Goal: Browse casually: Explore the website without a specific task or goal

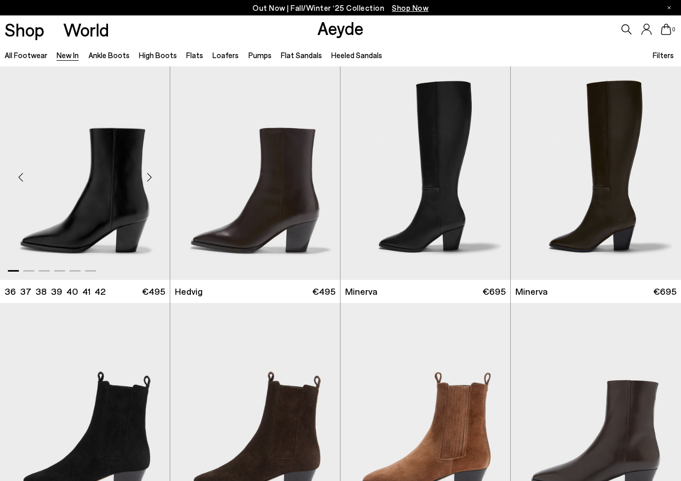
click at [152, 176] on div "Next slide" at bounding box center [149, 177] width 31 height 31
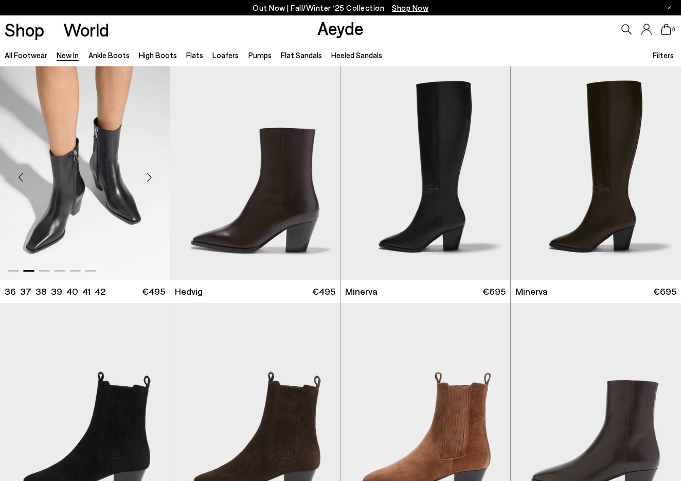
click at [152, 176] on div "Next slide" at bounding box center [149, 177] width 31 height 31
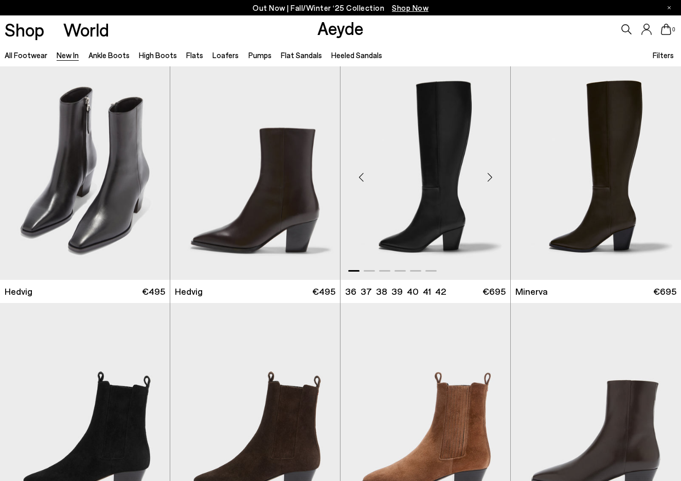
click at [488, 177] on div "Next slide" at bounding box center [490, 177] width 31 height 31
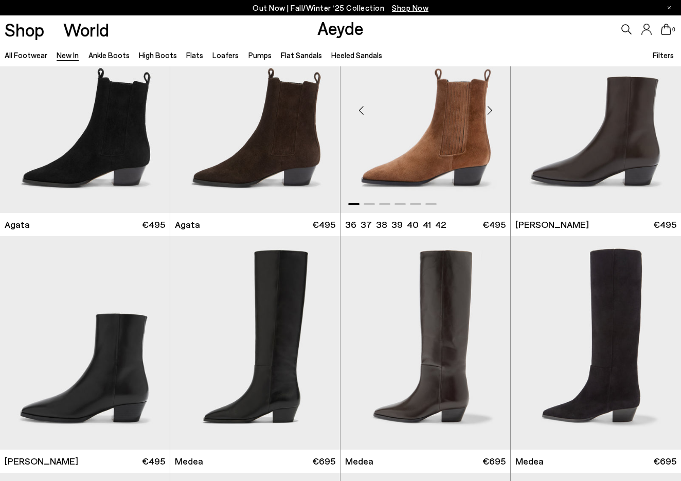
scroll to position [271, 0]
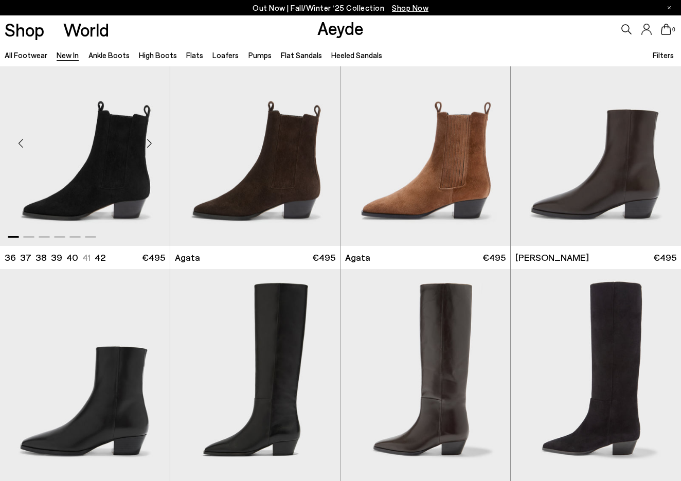
click at [151, 144] on div "Next slide" at bounding box center [149, 143] width 31 height 31
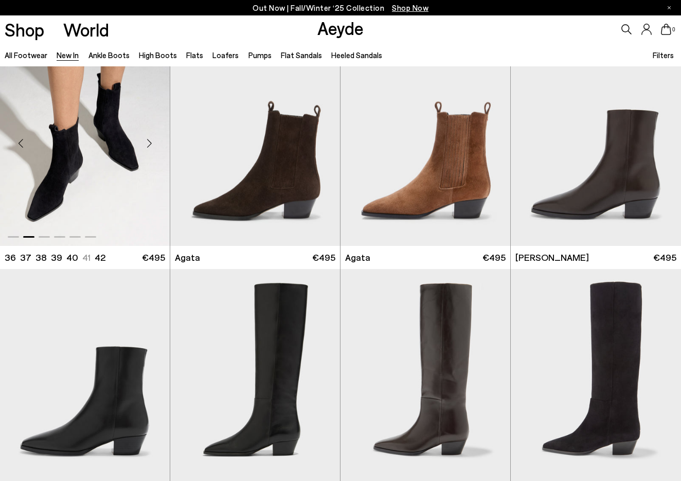
scroll to position [467, 0]
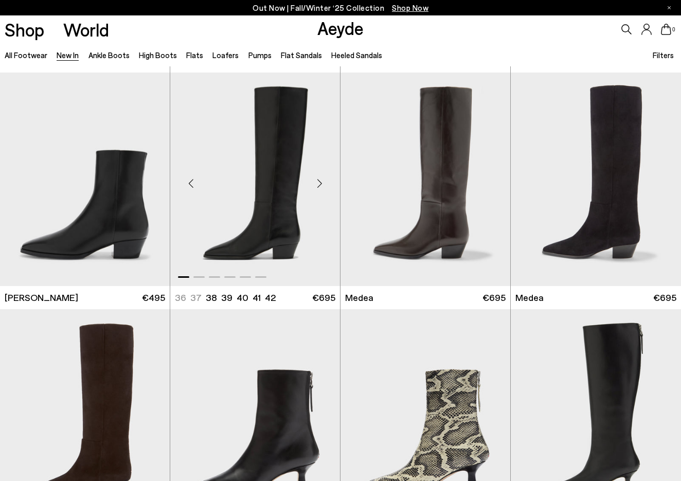
click at [322, 184] on div "Next slide" at bounding box center [319, 183] width 31 height 31
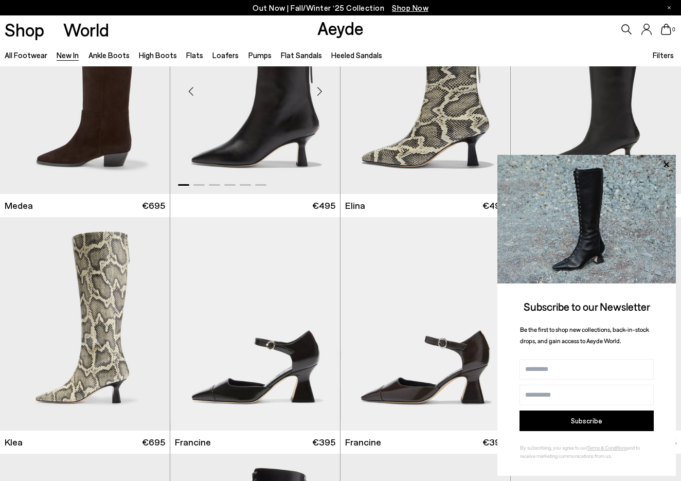
scroll to position [697, 0]
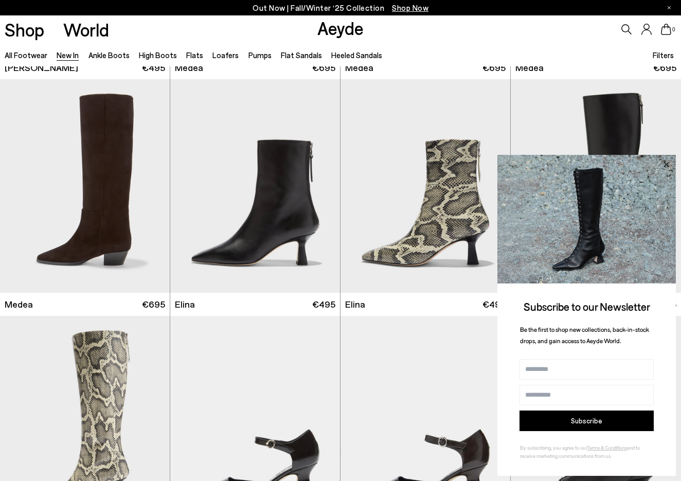
click at [667, 167] on icon at bounding box center [666, 164] width 13 height 13
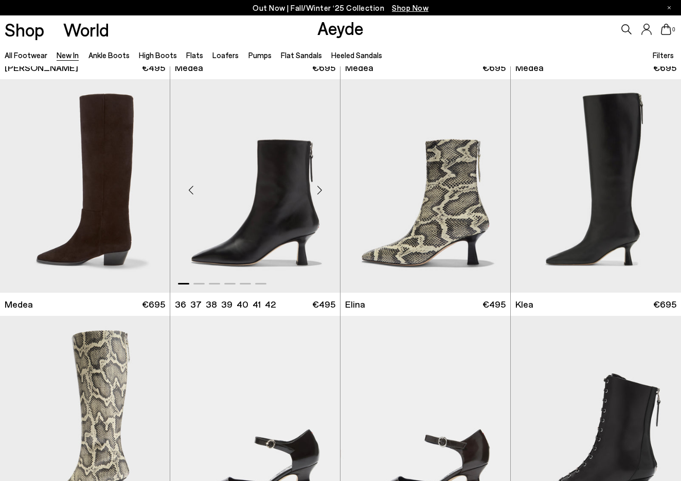
click at [323, 190] on div "Next slide" at bounding box center [319, 190] width 31 height 31
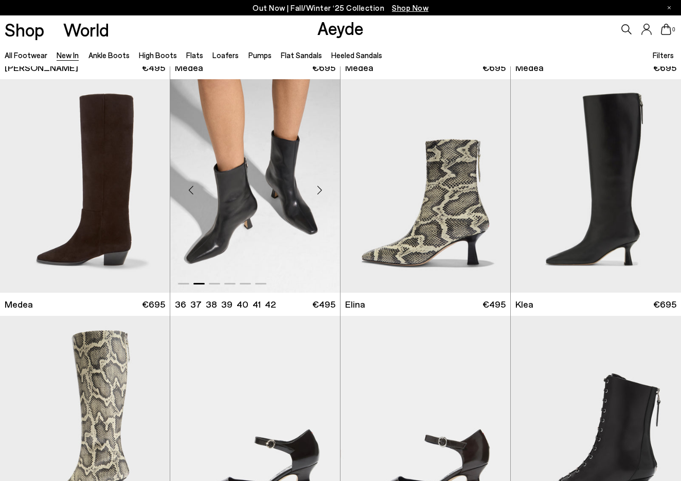
scroll to position [708, 0]
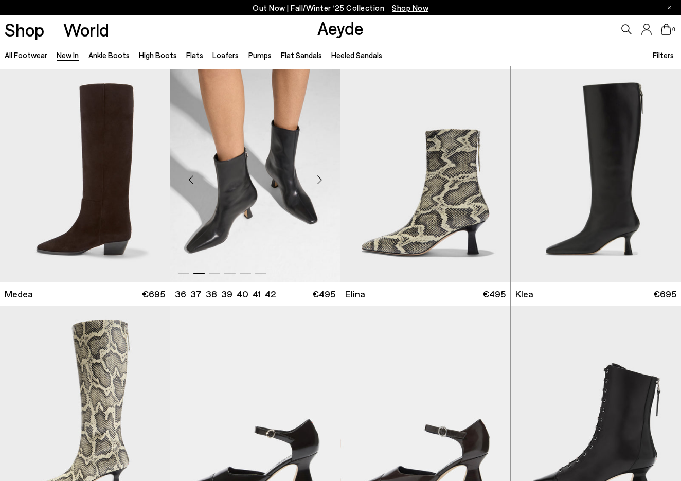
click at [320, 178] on div "Next slide" at bounding box center [319, 180] width 31 height 31
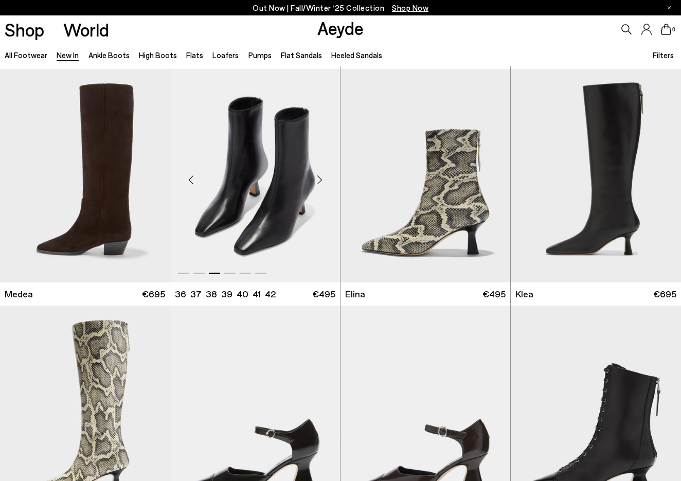
click at [320, 178] on div "Next slide" at bounding box center [319, 180] width 31 height 31
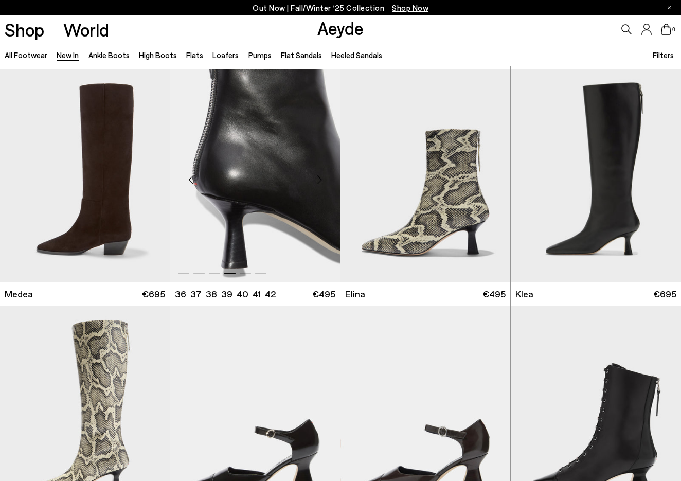
click at [320, 178] on div "Next slide" at bounding box center [319, 180] width 31 height 31
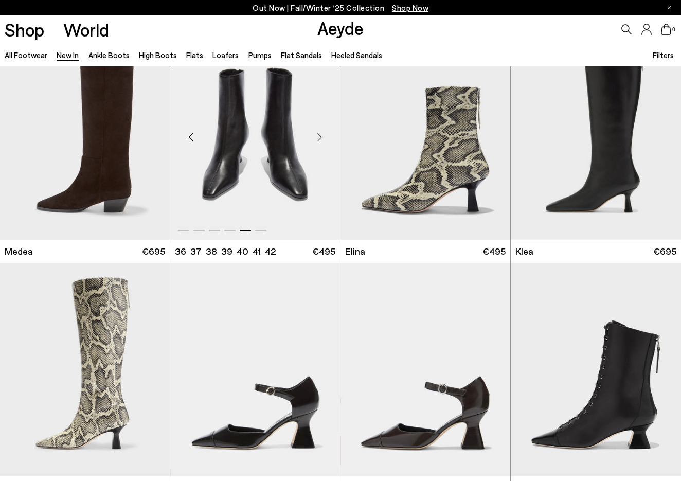
scroll to position [1003, 0]
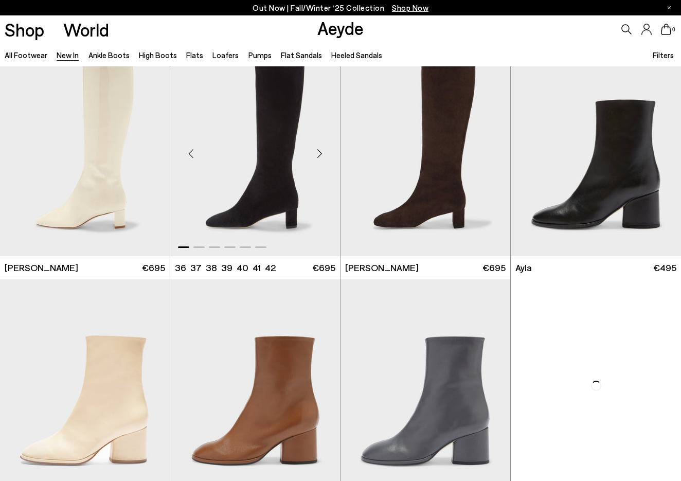
scroll to position [2557, 0]
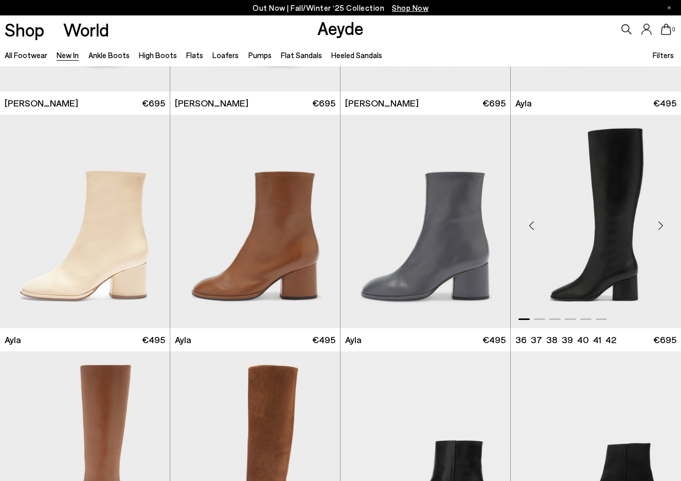
click at [657, 224] on div "Next slide" at bounding box center [660, 225] width 31 height 31
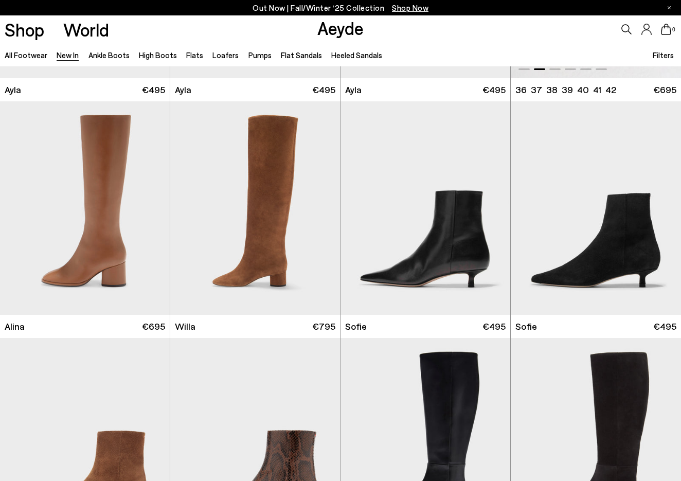
scroll to position [2819, 0]
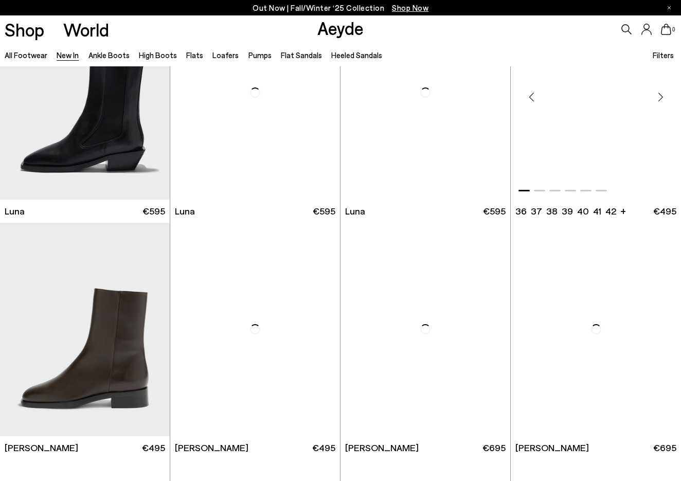
scroll to position [3896, 0]
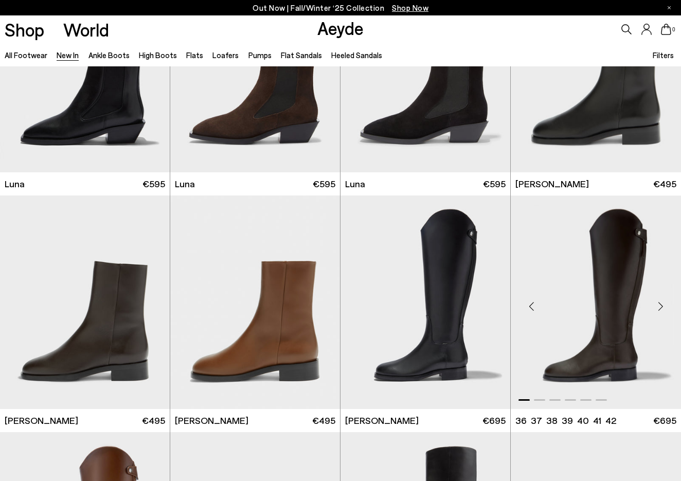
click at [660, 303] on div "Next slide" at bounding box center [660, 306] width 31 height 31
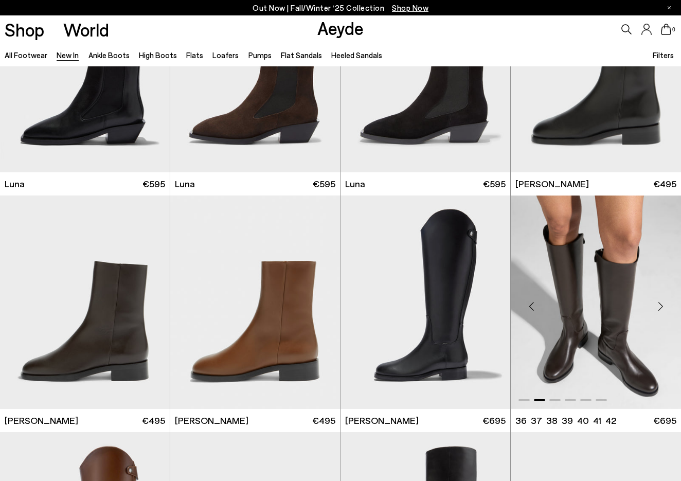
click at [660, 303] on div "Next slide" at bounding box center [660, 306] width 31 height 31
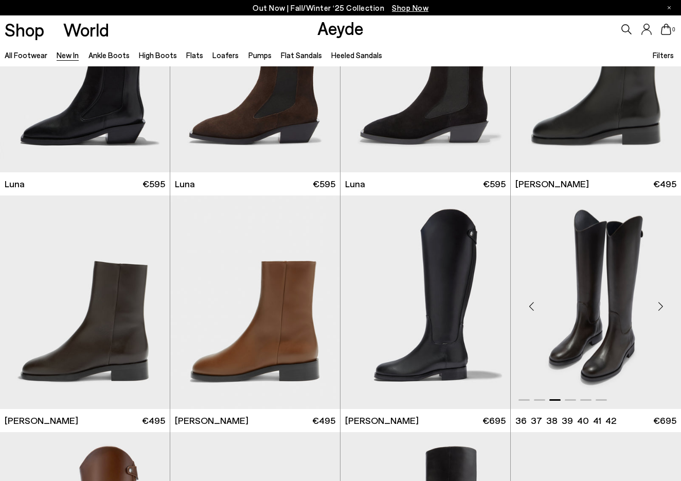
scroll to position [4067, 0]
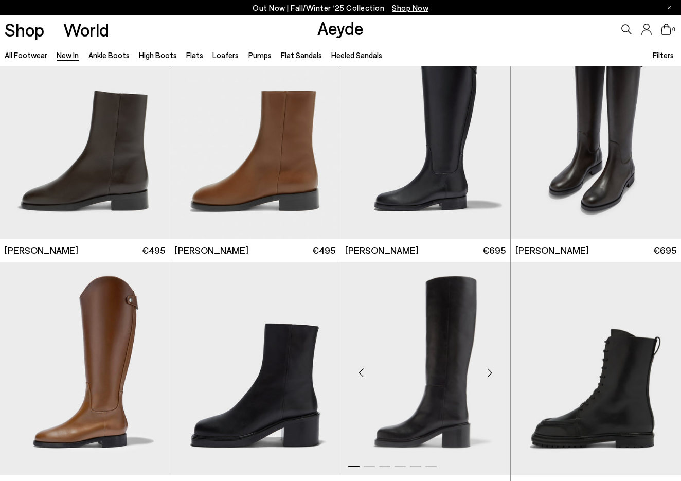
click at [492, 373] on div "Next slide" at bounding box center [490, 372] width 31 height 31
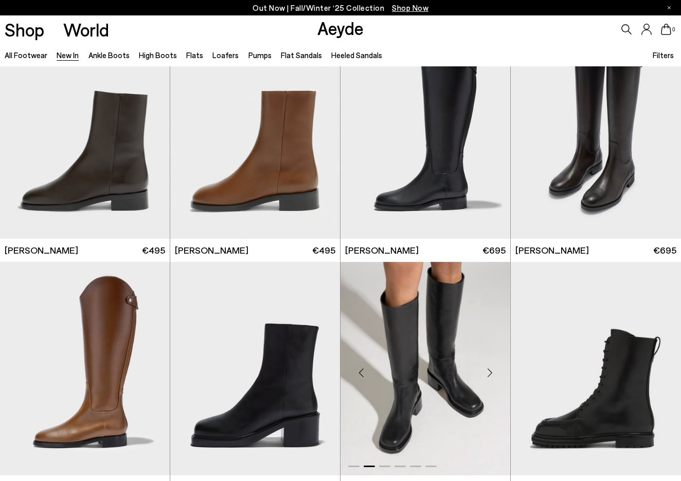
click at [492, 373] on div "Next slide" at bounding box center [490, 372] width 31 height 31
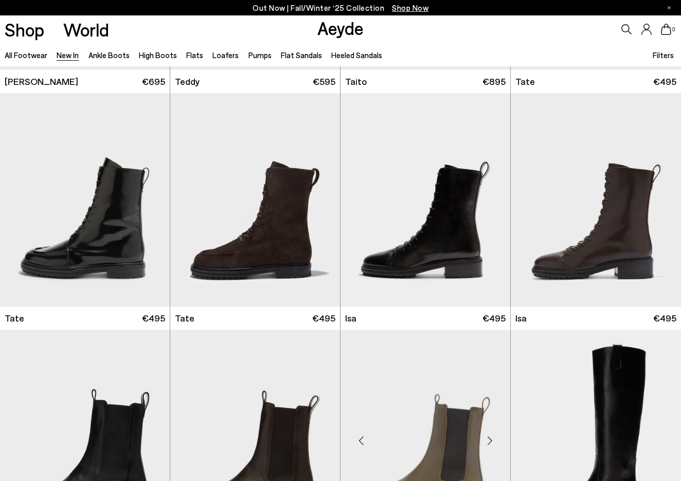
scroll to position [4693, 0]
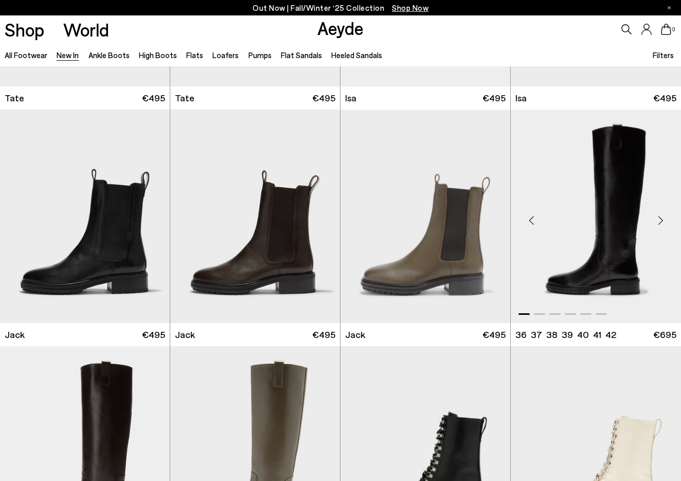
click at [663, 221] on div "Next slide" at bounding box center [660, 220] width 31 height 31
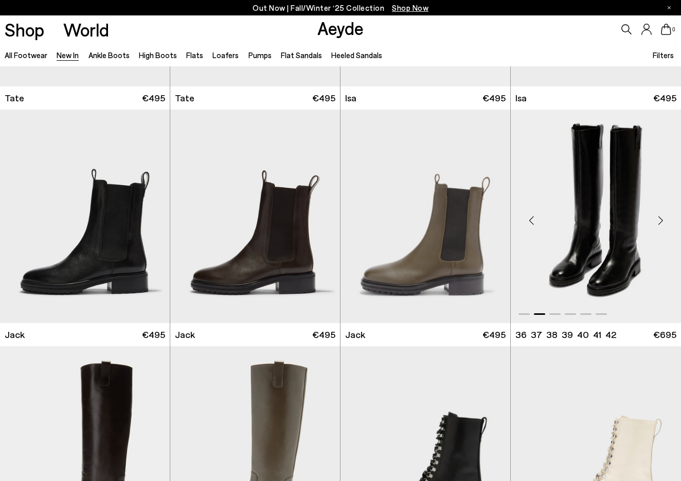
click at [663, 221] on div "Next slide" at bounding box center [660, 220] width 31 height 31
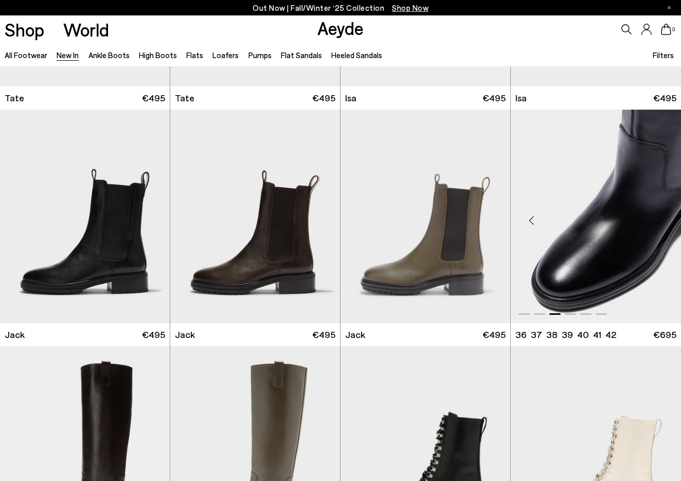
click at [663, 221] on div "Next slide" at bounding box center [660, 220] width 31 height 31
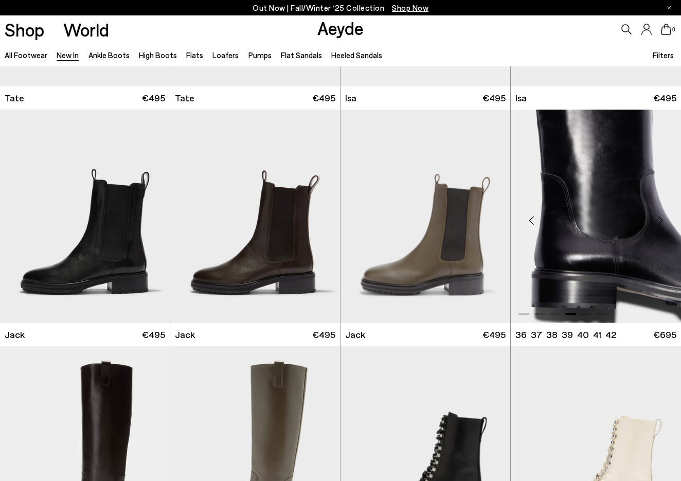
click at [663, 221] on div "Next slide" at bounding box center [660, 220] width 31 height 31
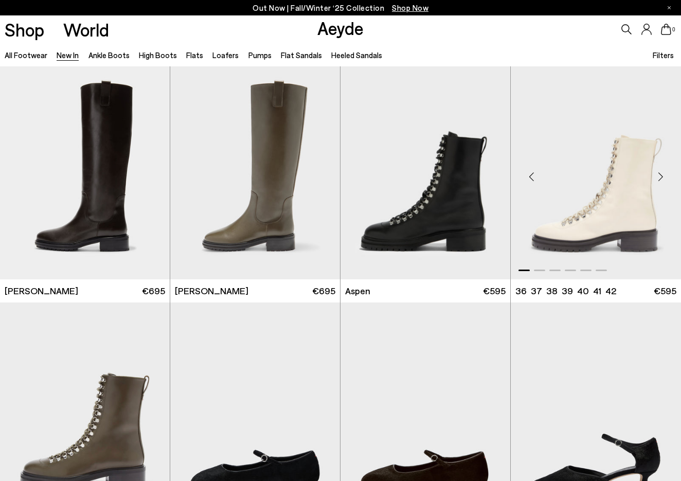
scroll to position [5192, 0]
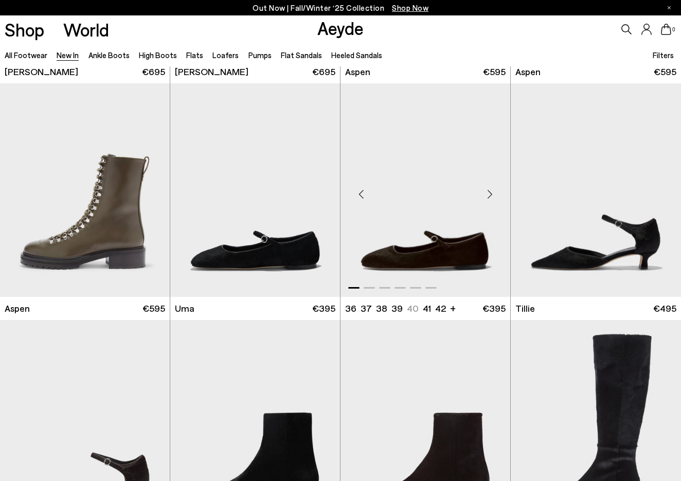
click at [491, 193] on div "Next slide" at bounding box center [490, 194] width 31 height 31
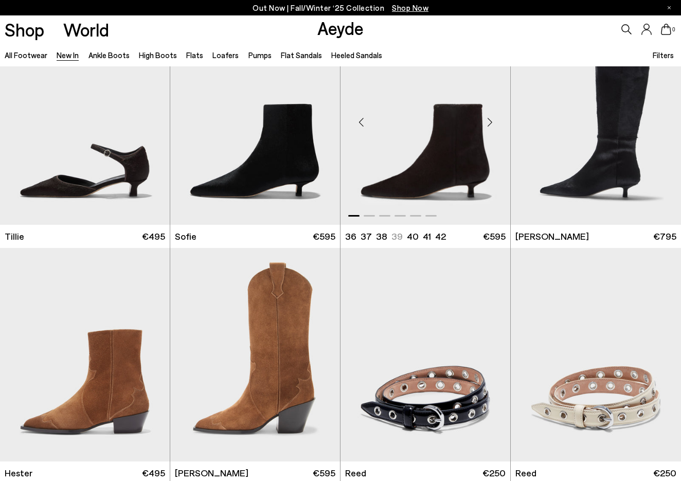
scroll to position [5666, 0]
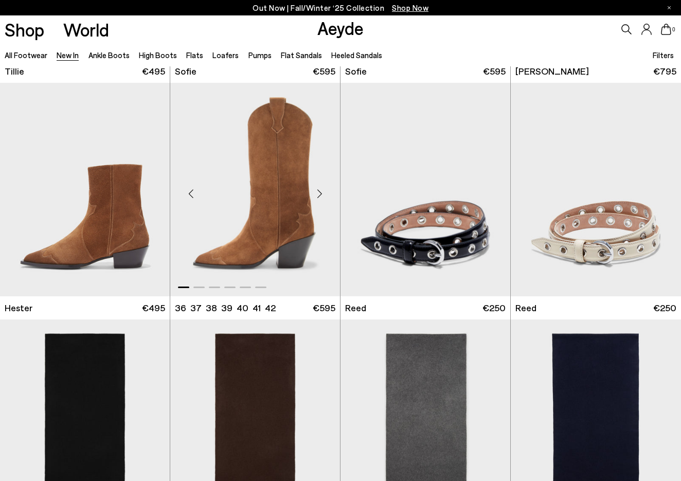
click at [320, 194] on div "Next slide" at bounding box center [319, 194] width 31 height 31
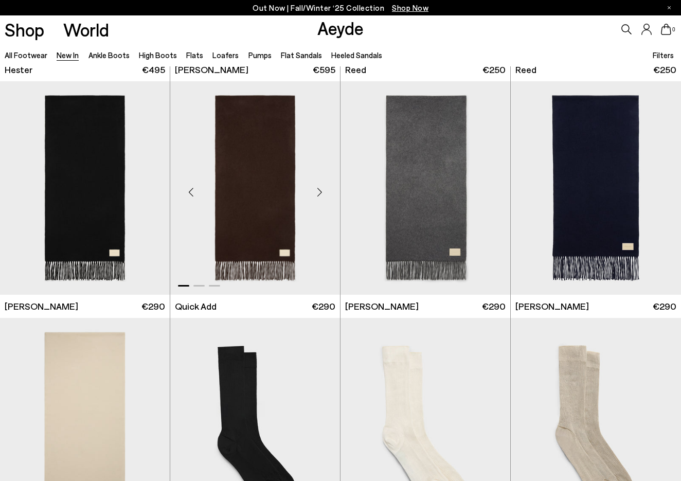
scroll to position [6090, 0]
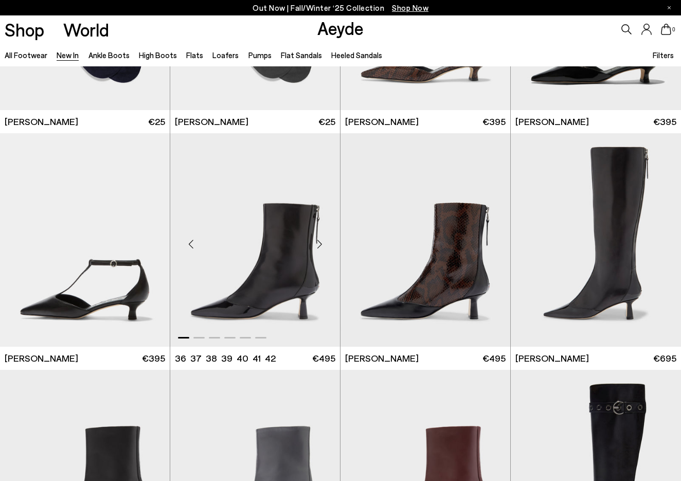
scroll to position [7587, 0]
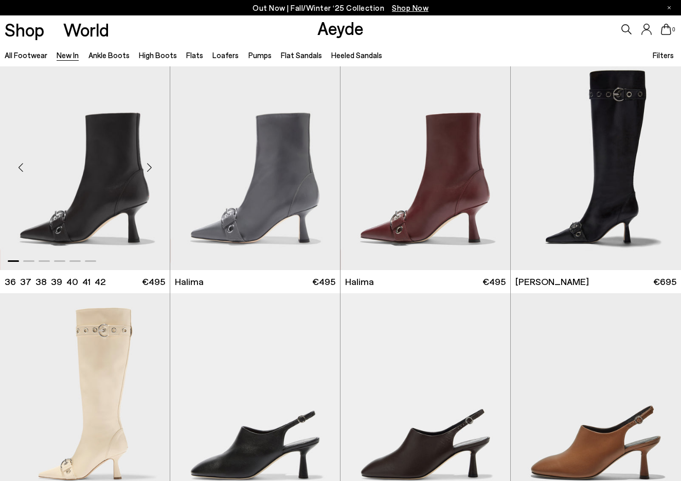
click at [148, 164] on div "Next slide" at bounding box center [149, 167] width 31 height 31
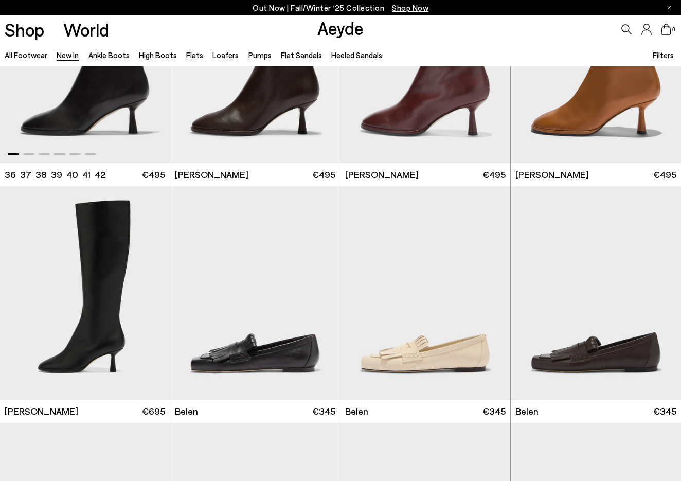
scroll to position [8410, 0]
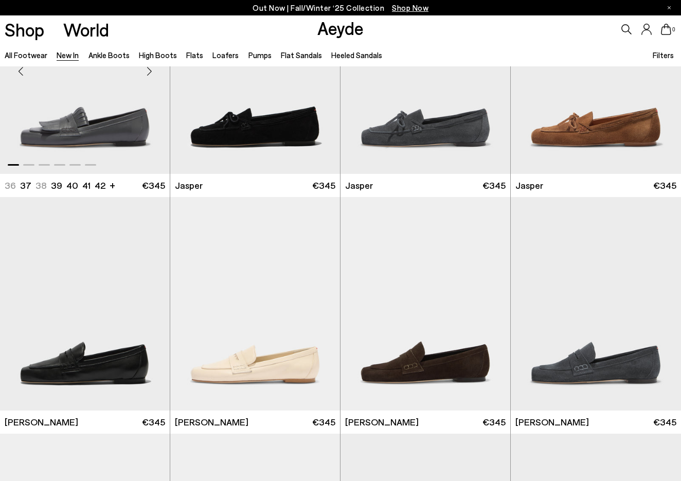
scroll to position [8914, 0]
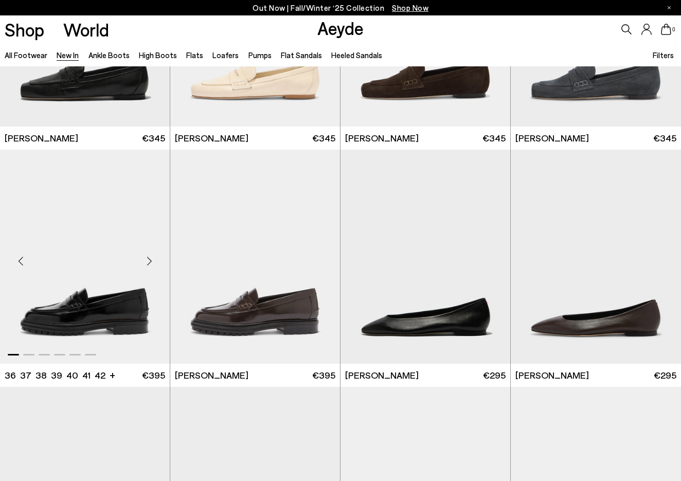
click at [148, 264] on div "Next slide" at bounding box center [149, 261] width 31 height 31
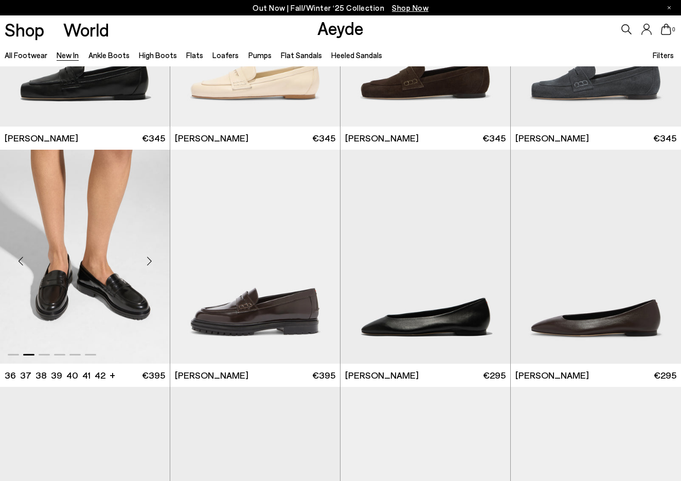
click at [148, 264] on div "Next slide" at bounding box center [149, 261] width 31 height 31
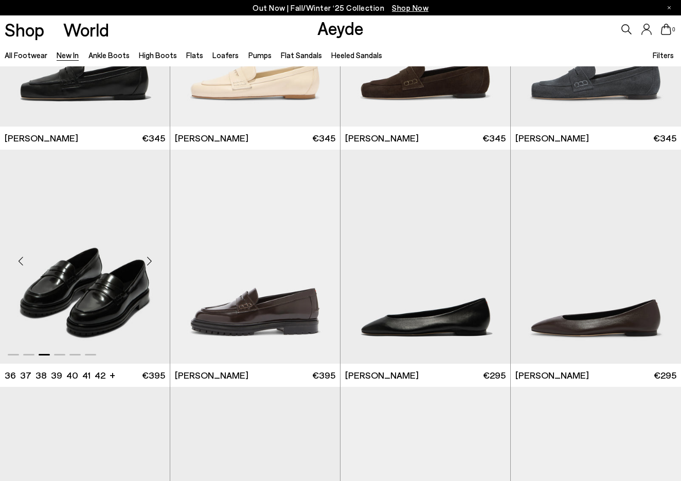
click at [148, 264] on div "Next slide" at bounding box center [149, 261] width 31 height 31
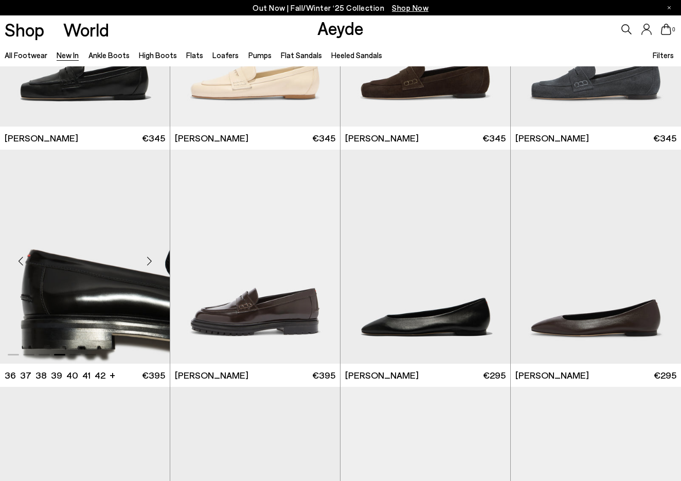
click at [148, 264] on div "Next slide" at bounding box center [149, 261] width 31 height 31
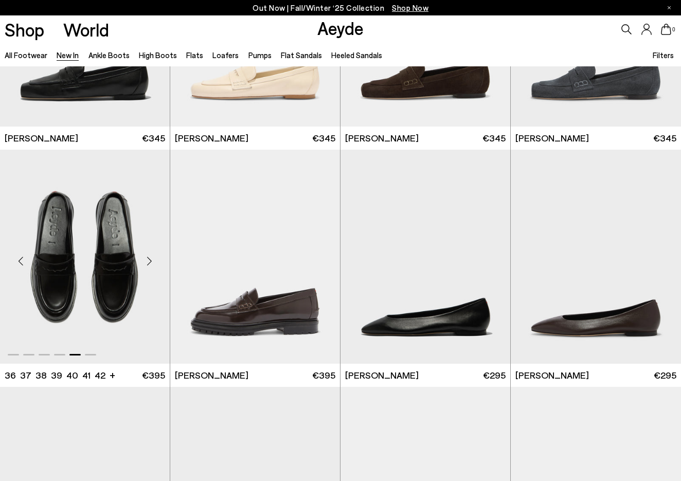
click at [148, 264] on div "Next slide" at bounding box center [149, 261] width 31 height 31
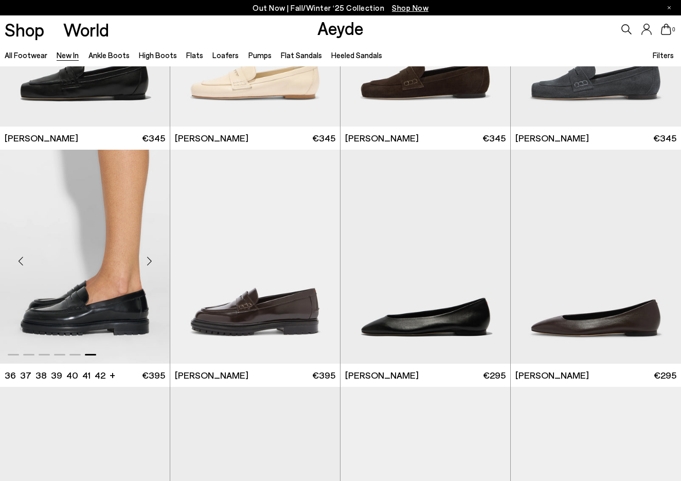
click at [148, 264] on div "Next slide" at bounding box center [149, 261] width 31 height 31
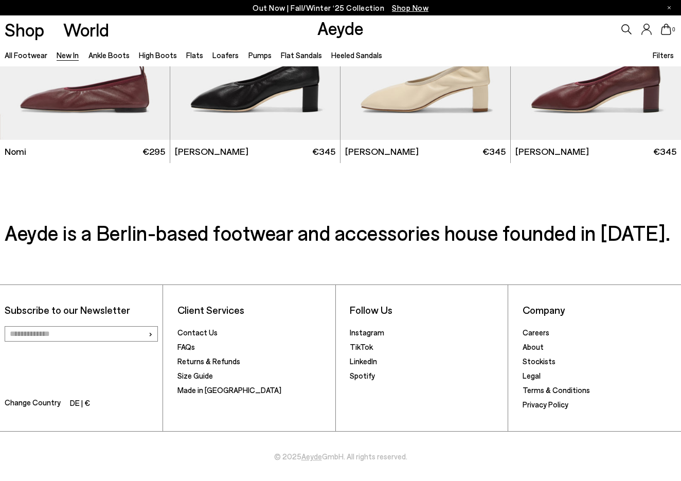
scroll to position [10084, 0]
